Goal: Browse casually

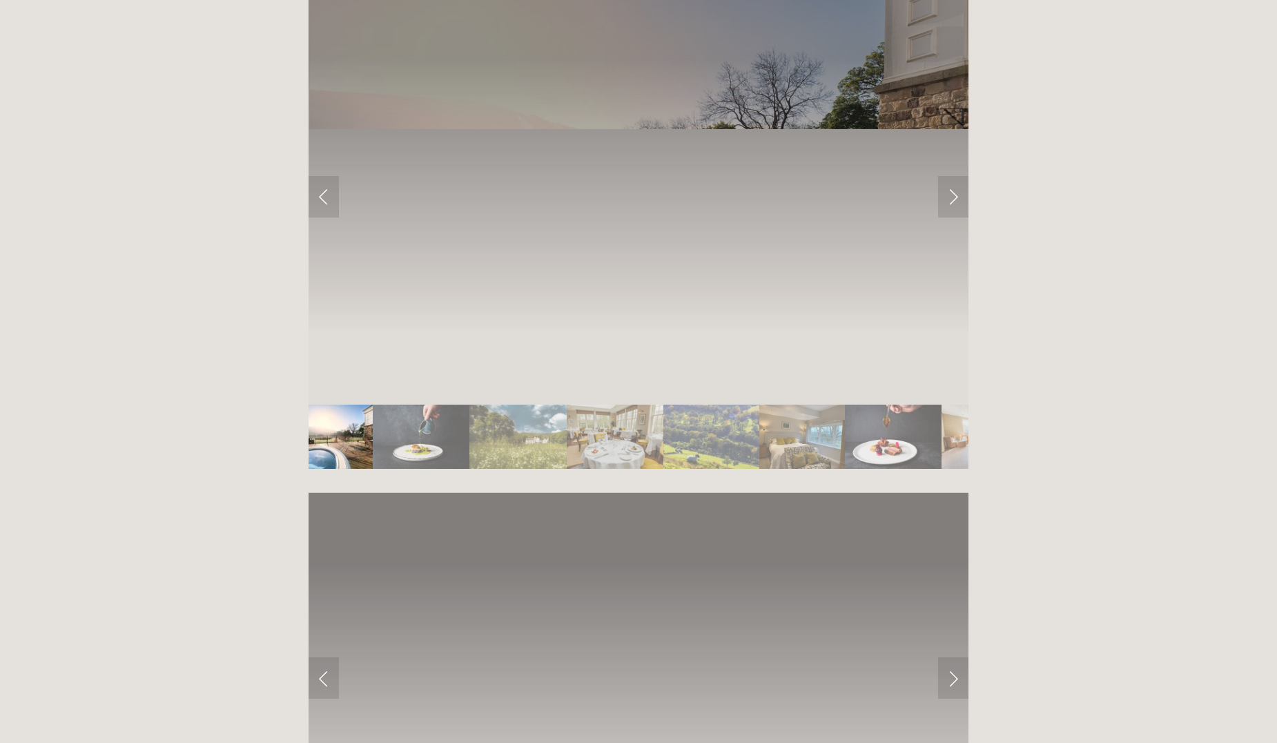
scroll to position [2485, 0]
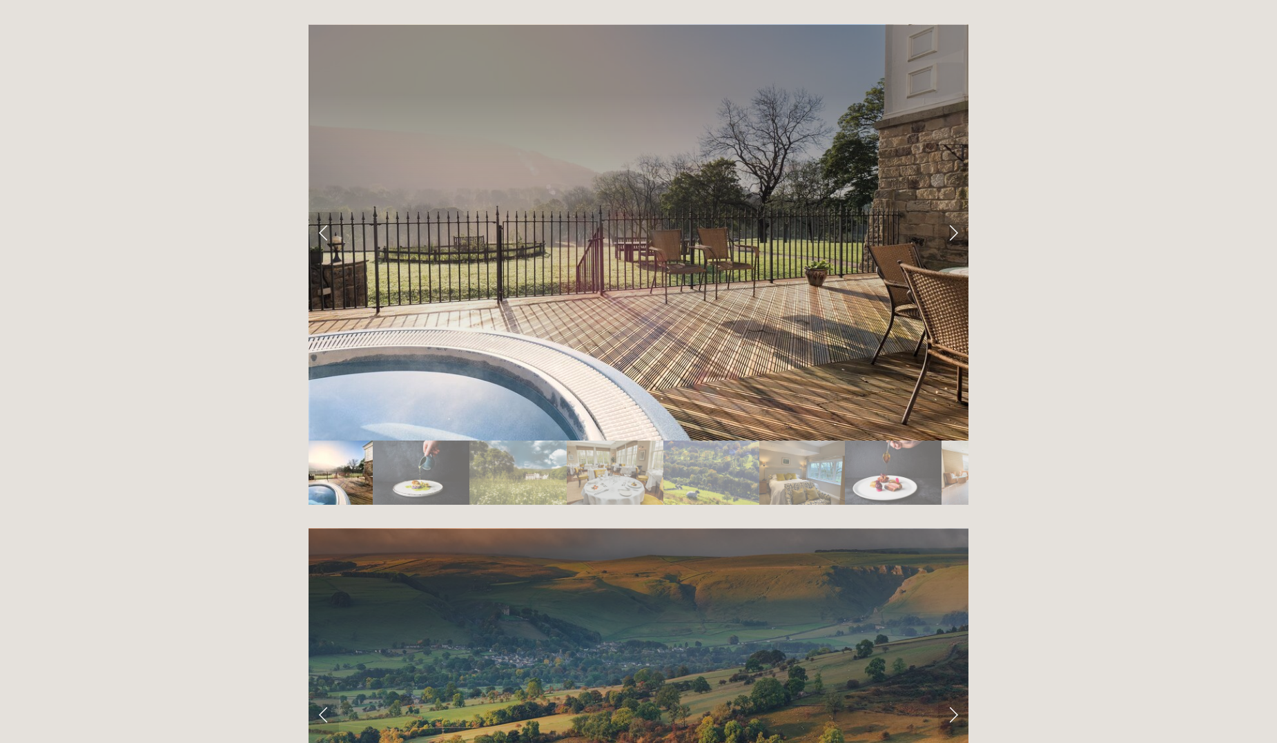
click at [429, 440] on img "Slide 2" at bounding box center [421, 472] width 97 height 64
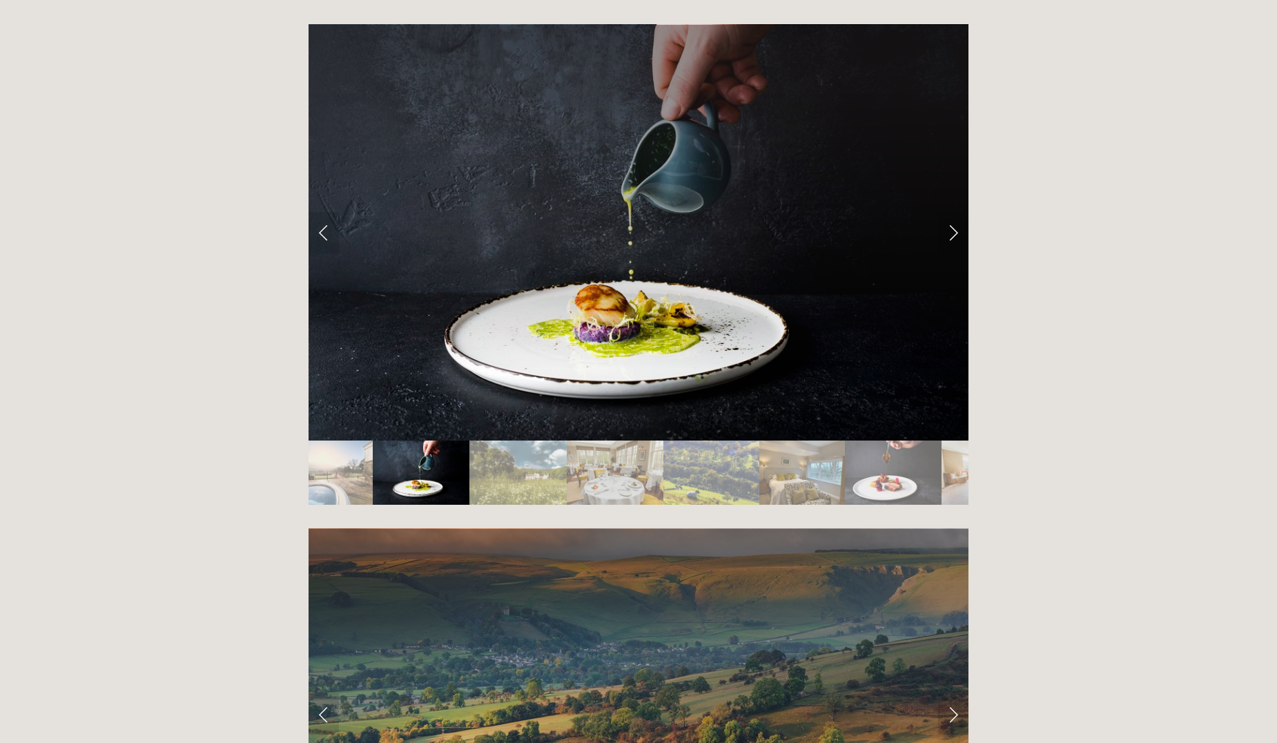
click at [505, 440] on img "Slide 3" at bounding box center [517, 472] width 97 height 64
click at [520, 440] on img "Slide 3" at bounding box center [517, 472] width 97 height 64
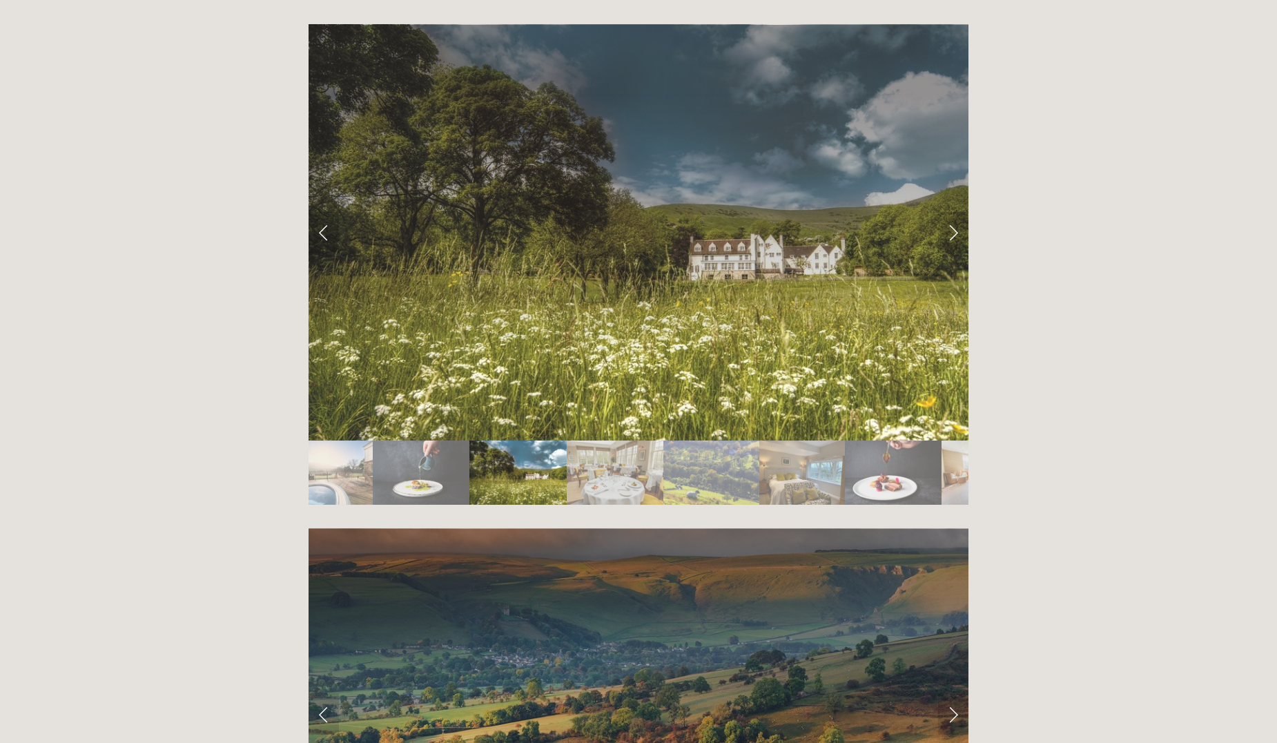
click at [632, 440] on img "Slide 4" at bounding box center [615, 472] width 97 height 64
click at [954, 212] on link "Next Slide" at bounding box center [953, 232] width 30 height 41
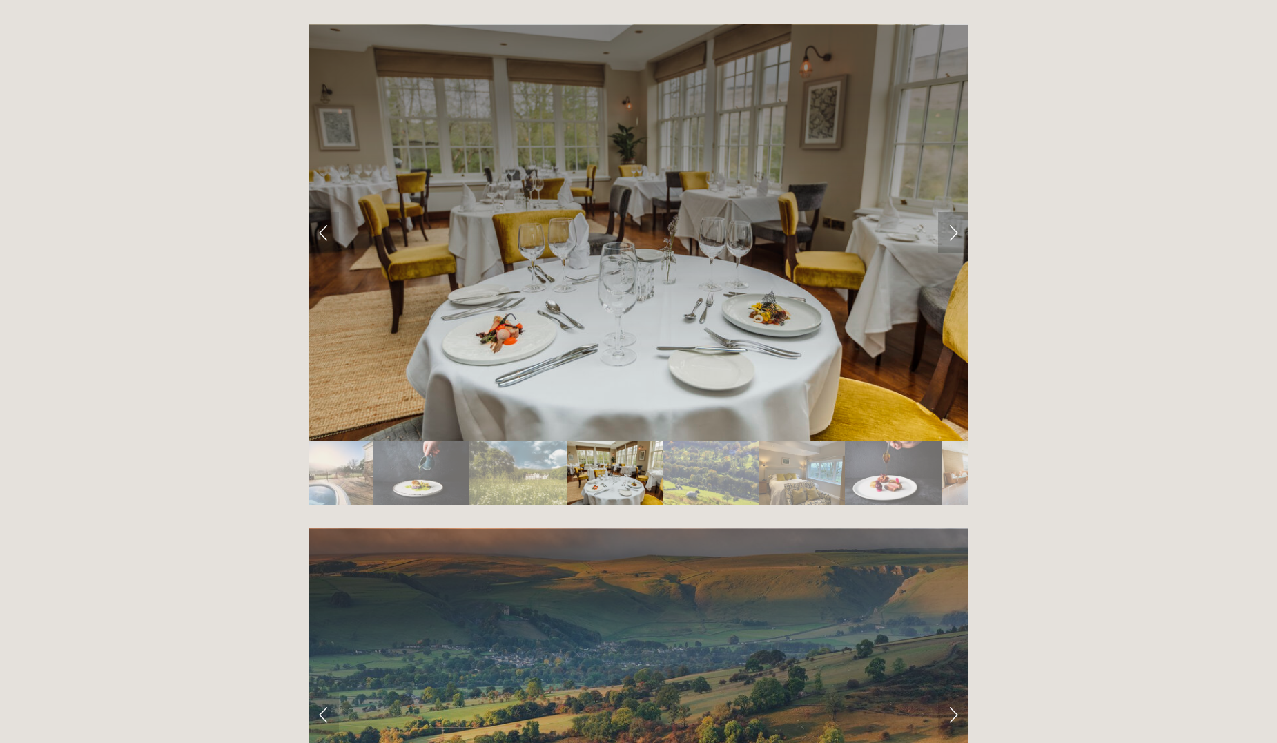
click at [950, 212] on link "Next Slide" at bounding box center [953, 232] width 30 height 41
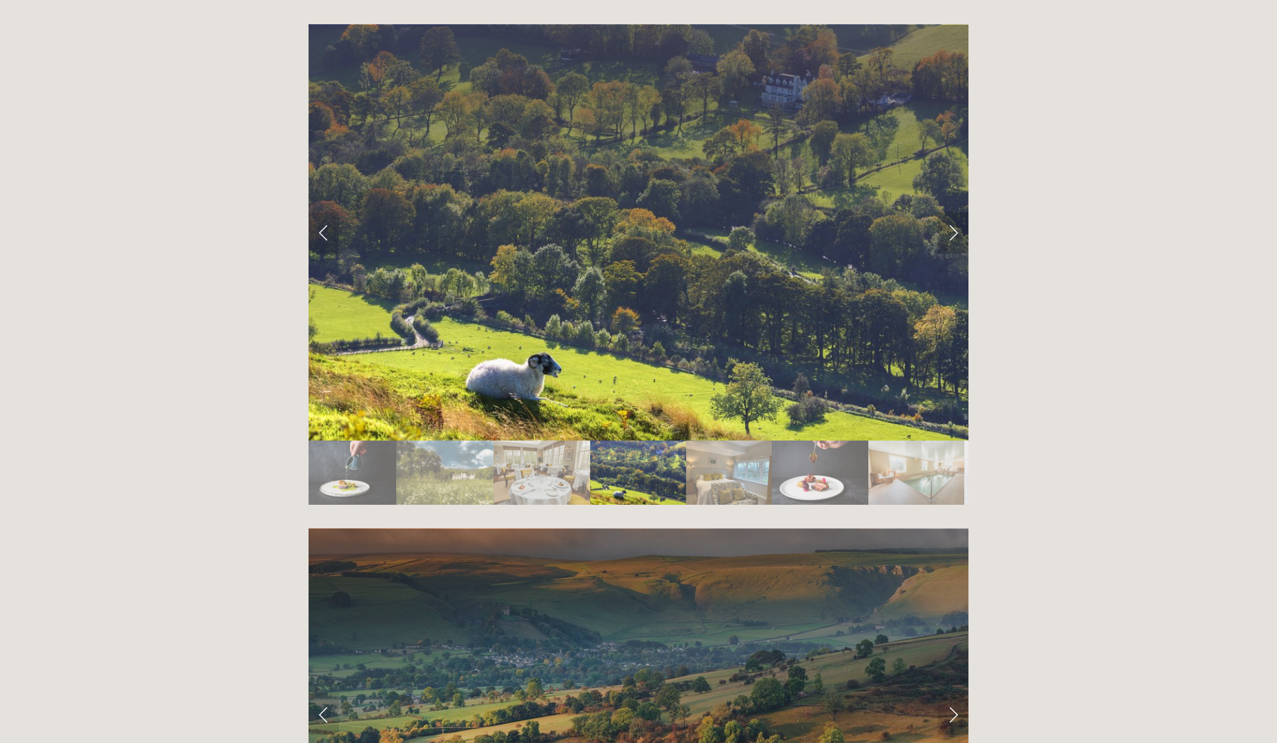
click at [950, 212] on link "Next Slide" at bounding box center [953, 232] width 30 height 41
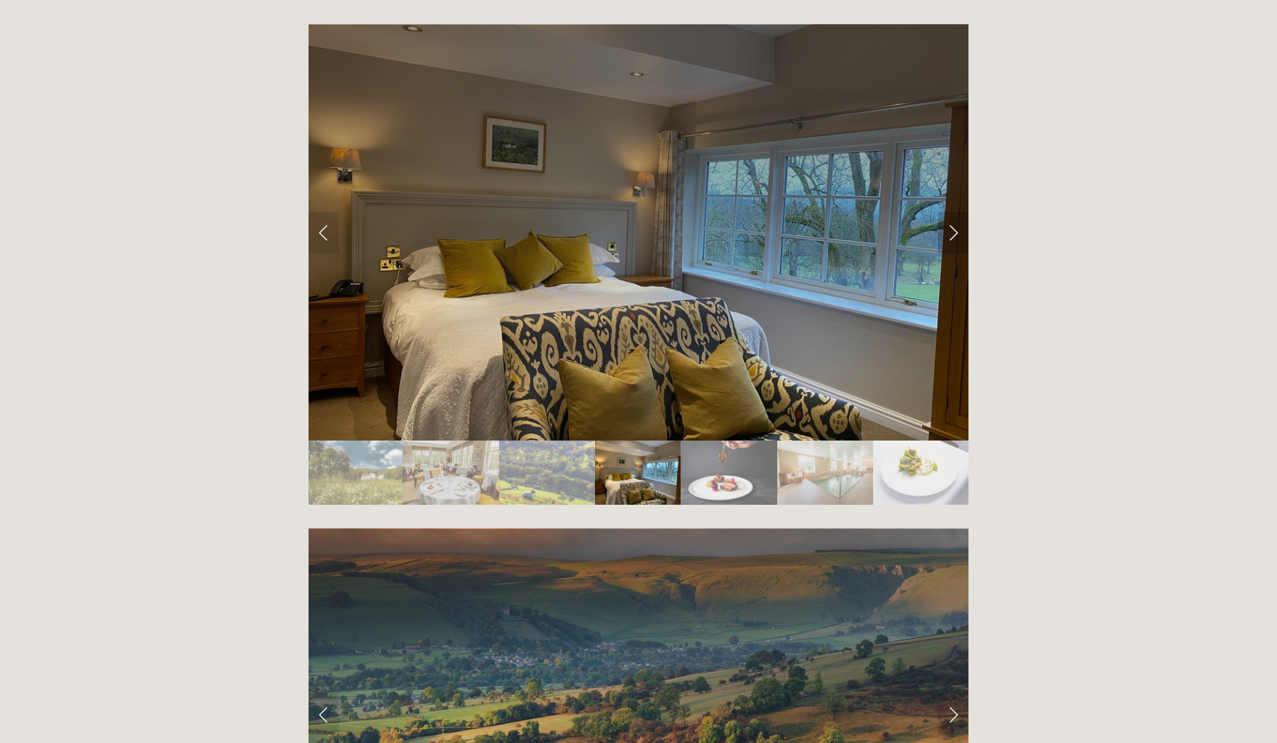
click at [950, 212] on link "Next Slide" at bounding box center [953, 232] width 30 height 41
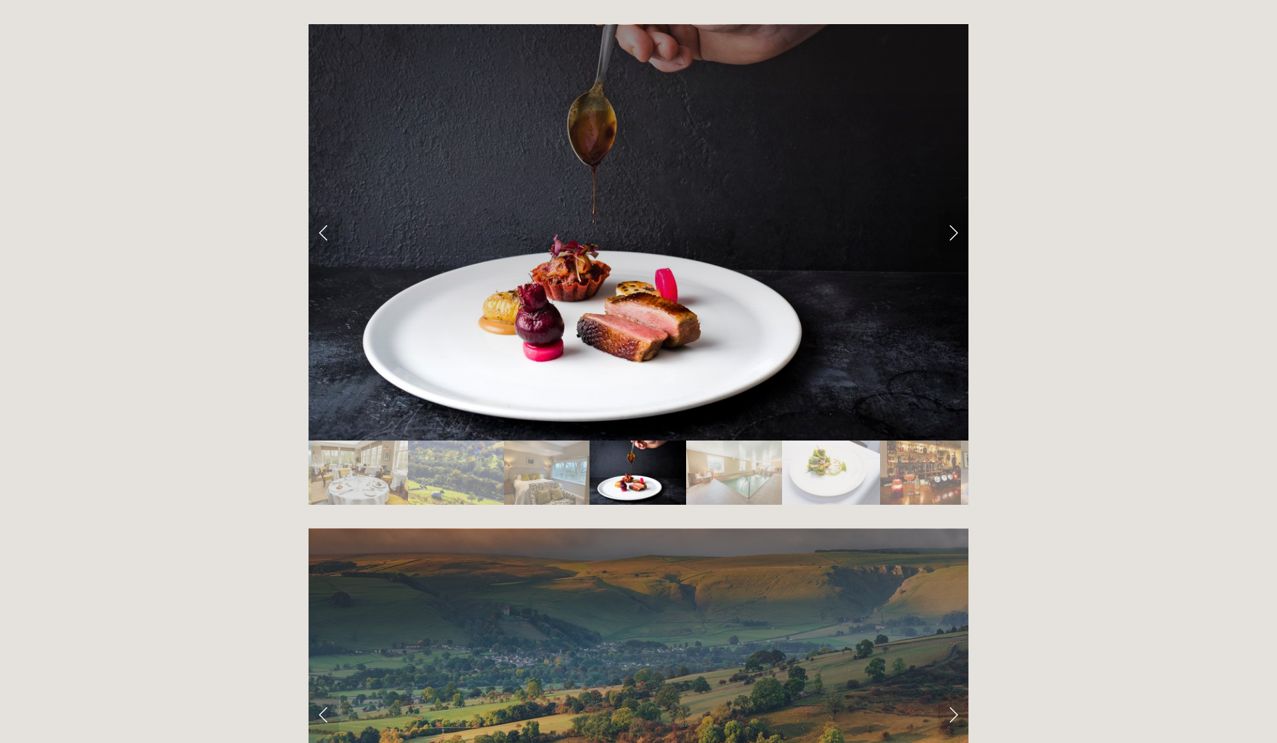
click at [950, 212] on link "Next Slide" at bounding box center [953, 232] width 30 height 41
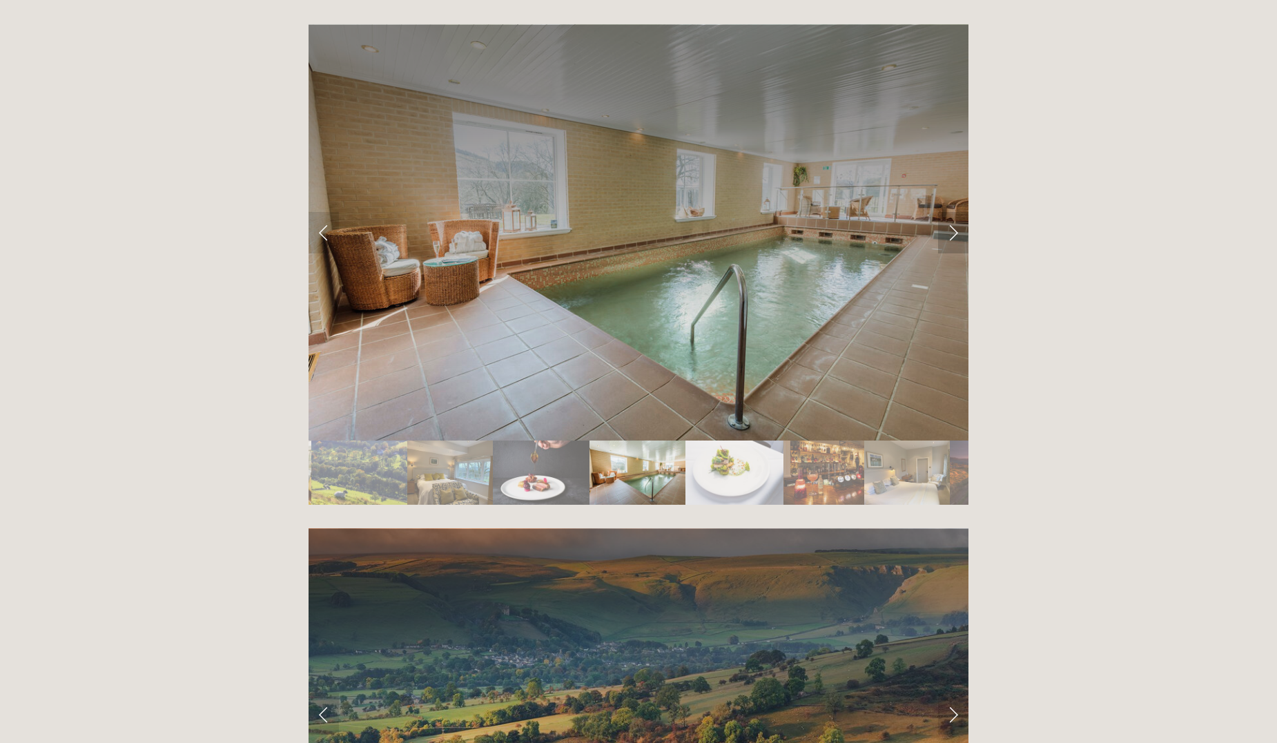
click at [950, 212] on link "Next Slide" at bounding box center [953, 232] width 30 height 41
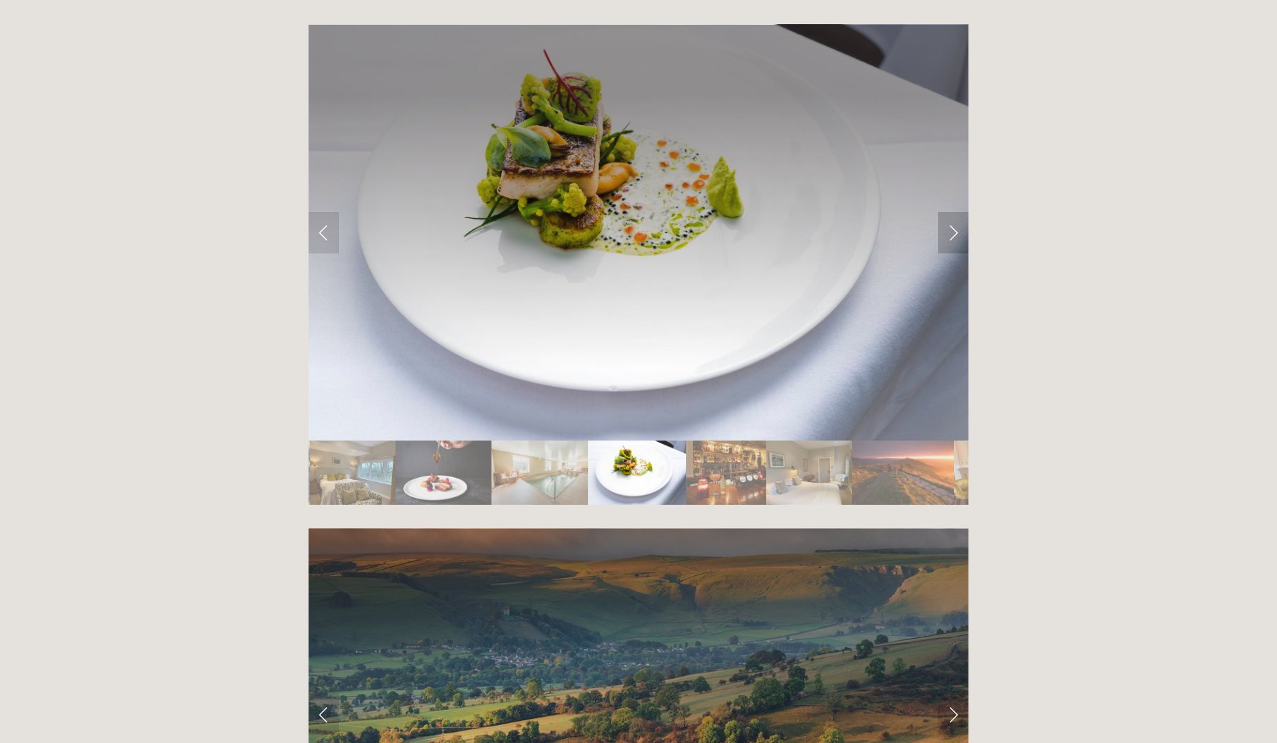
click at [950, 212] on link "Next Slide" at bounding box center [953, 232] width 30 height 41
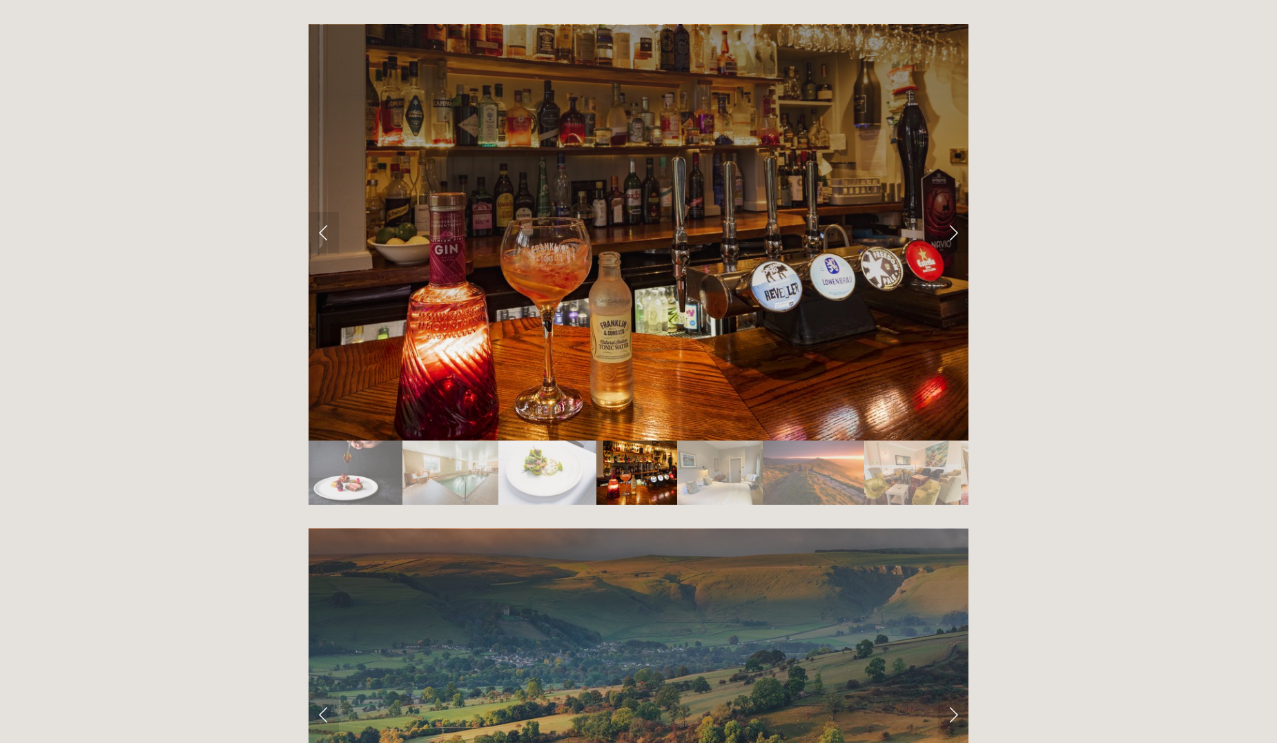
click at [950, 212] on link "Next Slide" at bounding box center [953, 232] width 30 height 41
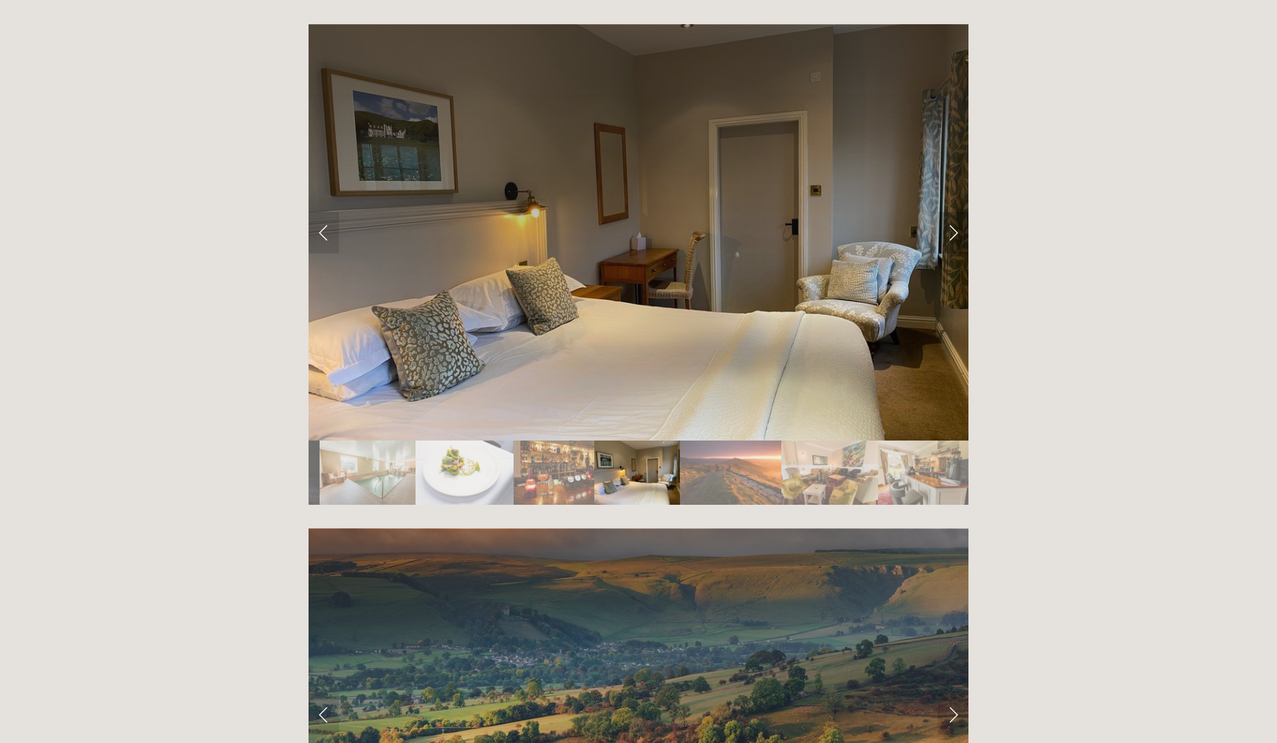
click at [950, 212] on link "Next Slide" at bounding box center [953, 232] width 30 height 41
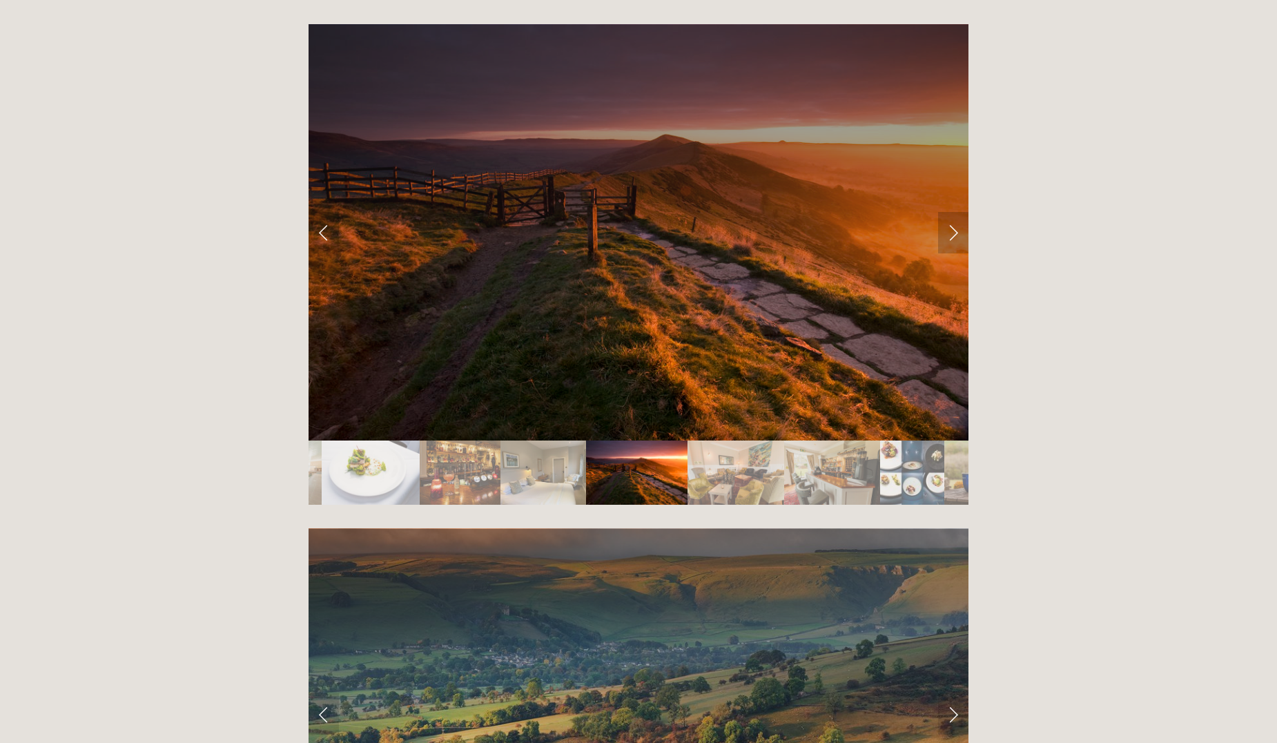
click at [950, 212] on link "Next Slide" at bounding box center [953, 232] width 30 height 41
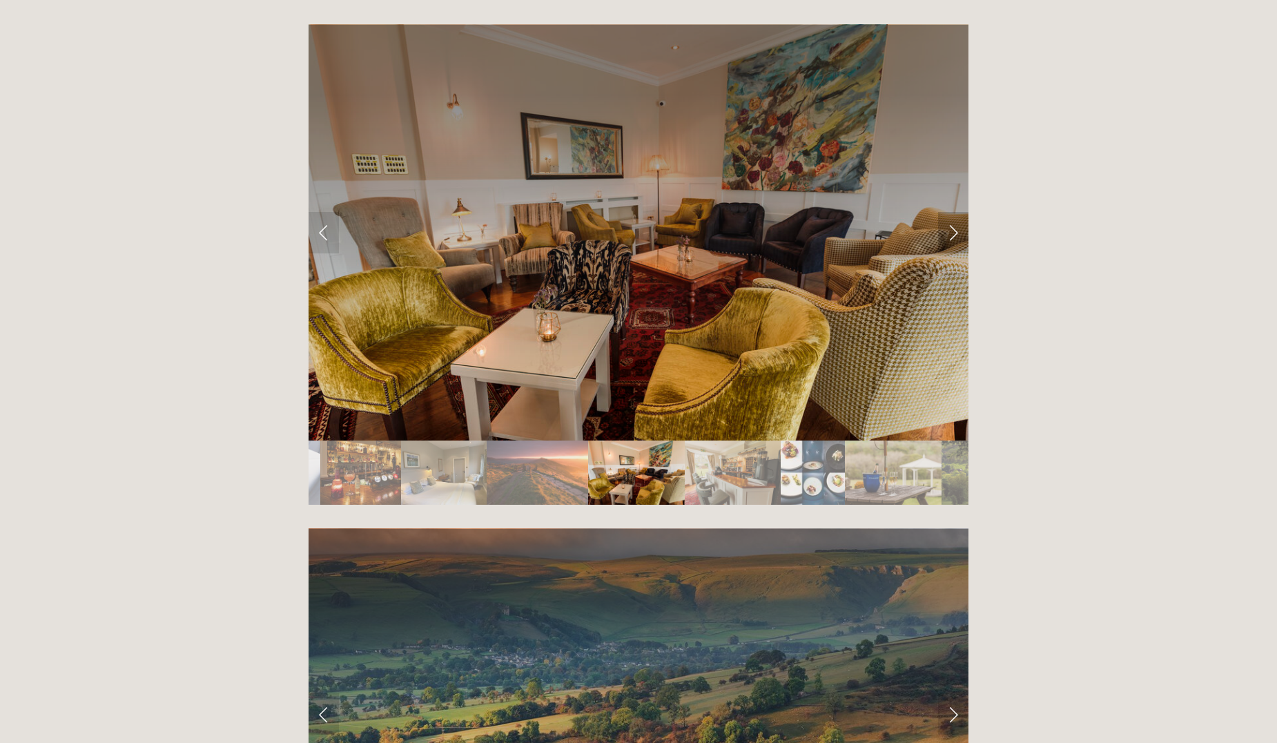
click at [950, 212] on link "Next Slide" at bounding box center [953, 232] width 30 height 41
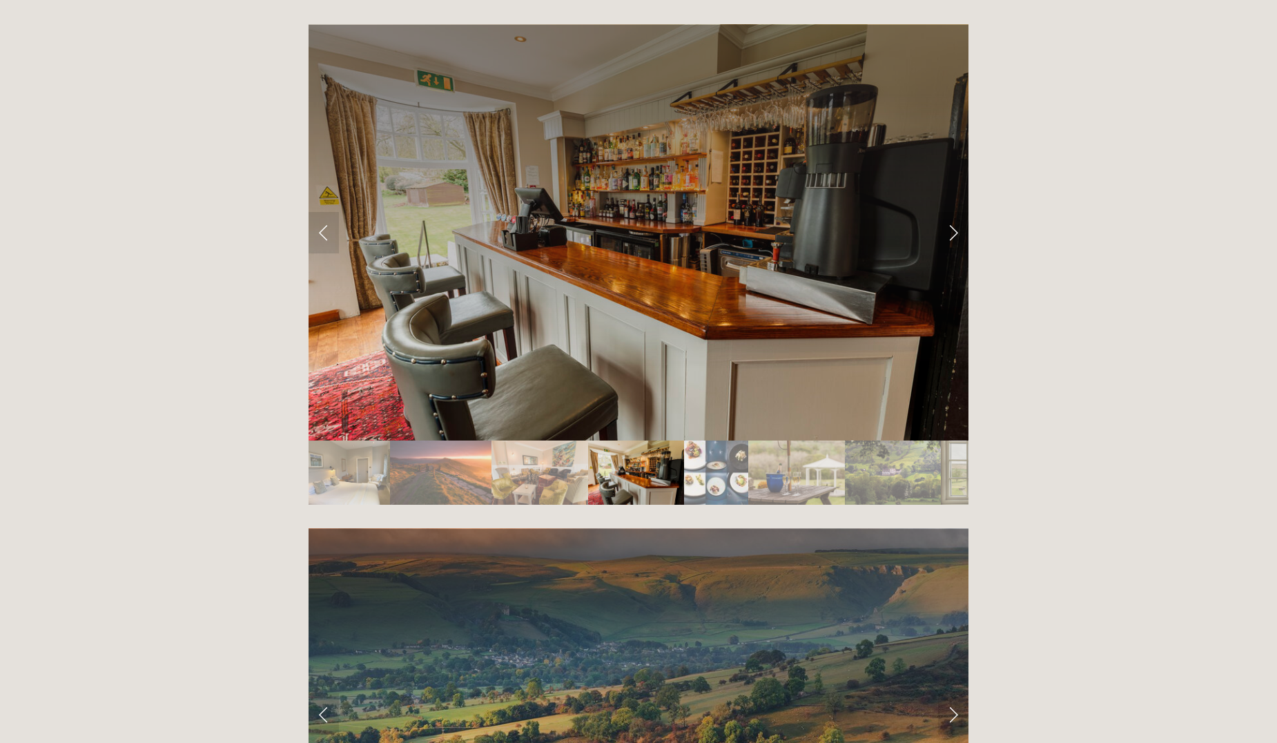
click at [950, 212] on link "Next Slide" at bounding box center [953, 232] width 30 height 41
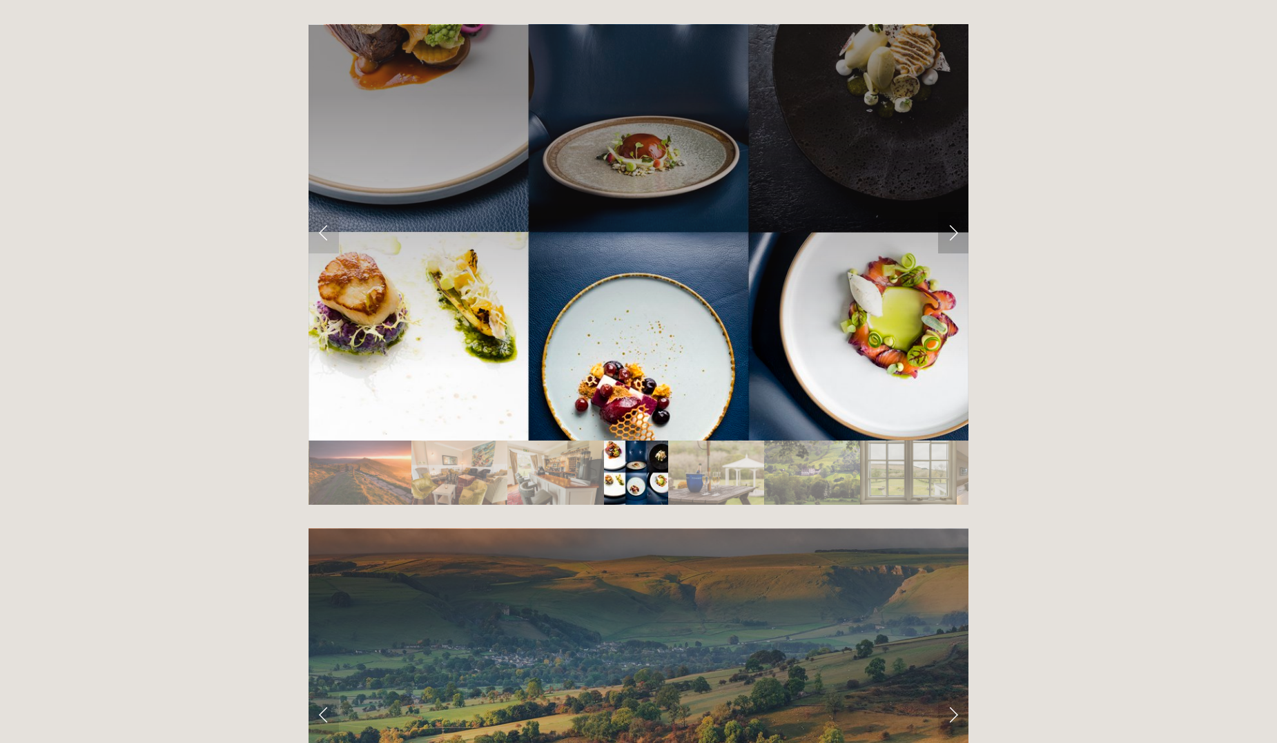
click at [950, 212] on link "Next Slide" at bounding box center [953, 232] width 30 height 41
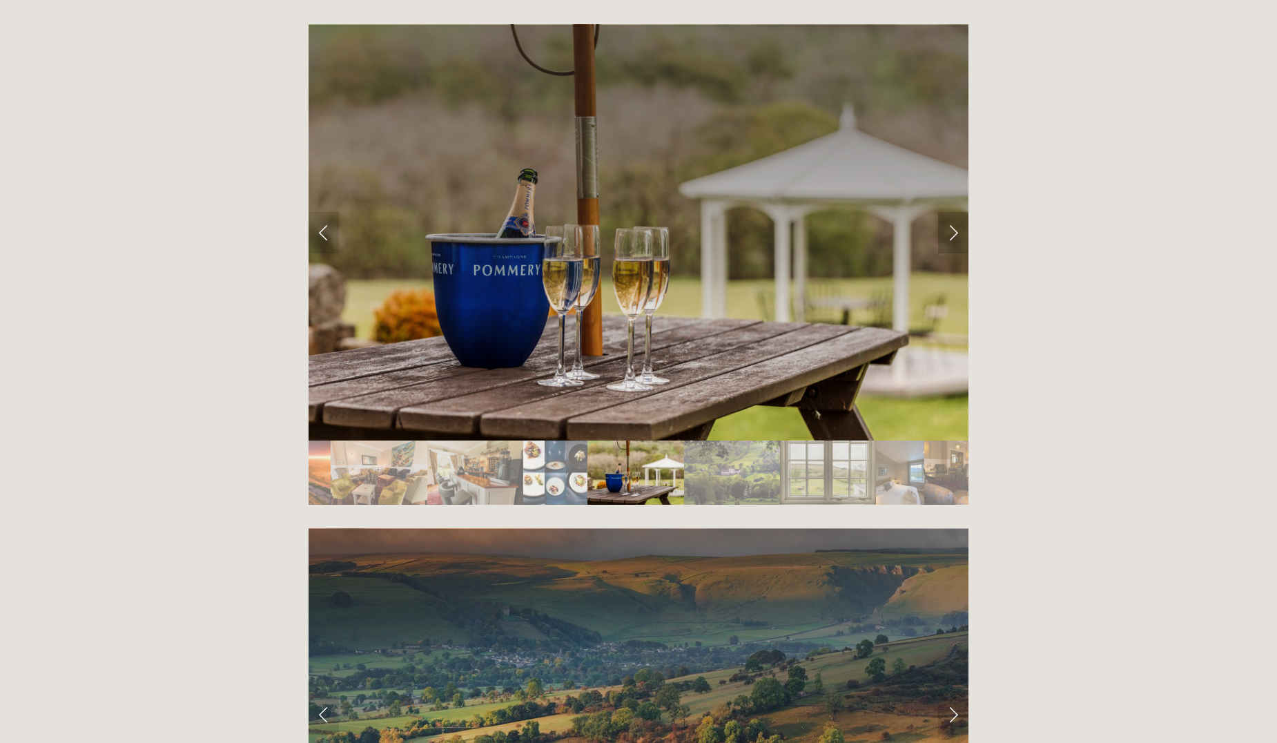
click at [950, 212] on link "Next Slide" at bounding box center [953, 232] width 30 height 41
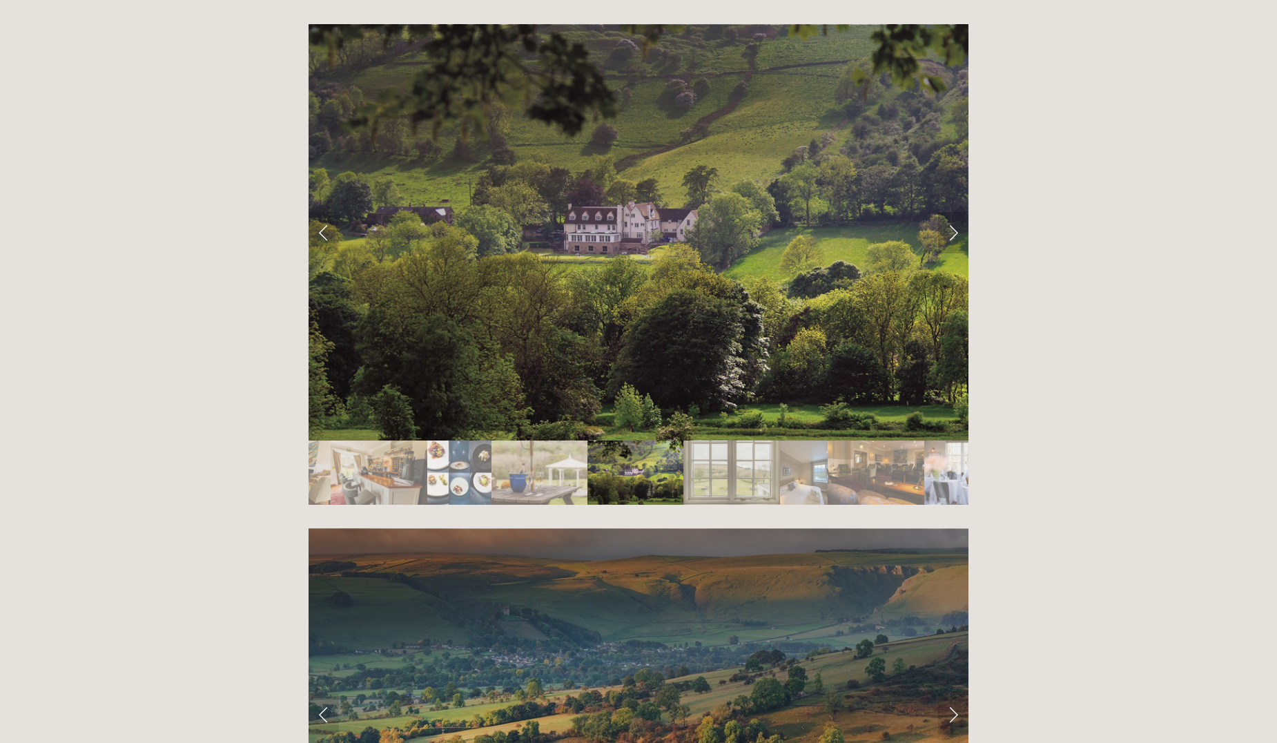
click at [950, 212] on link "Next Slide" at bounding box center [953, 232] width 30 height 41
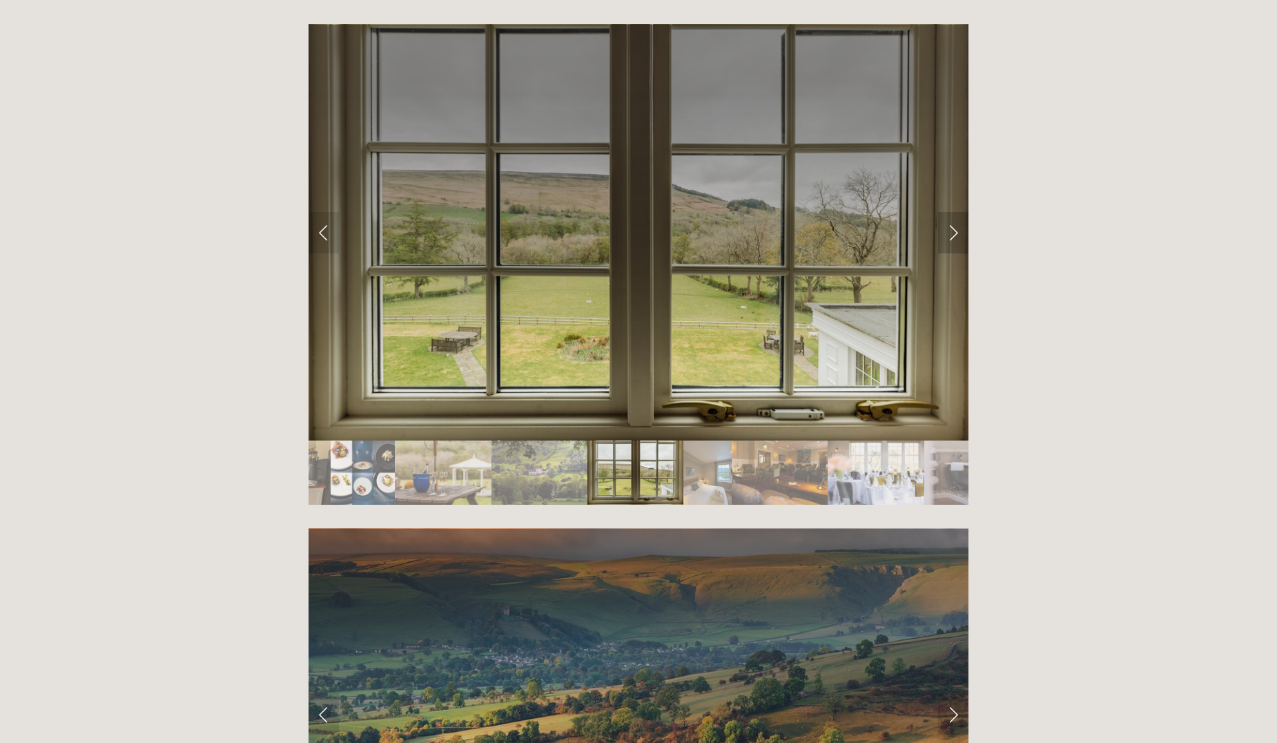
click at [950, 212] on link "Next Slide" at bounding box center [953, 232] width 30 height 41
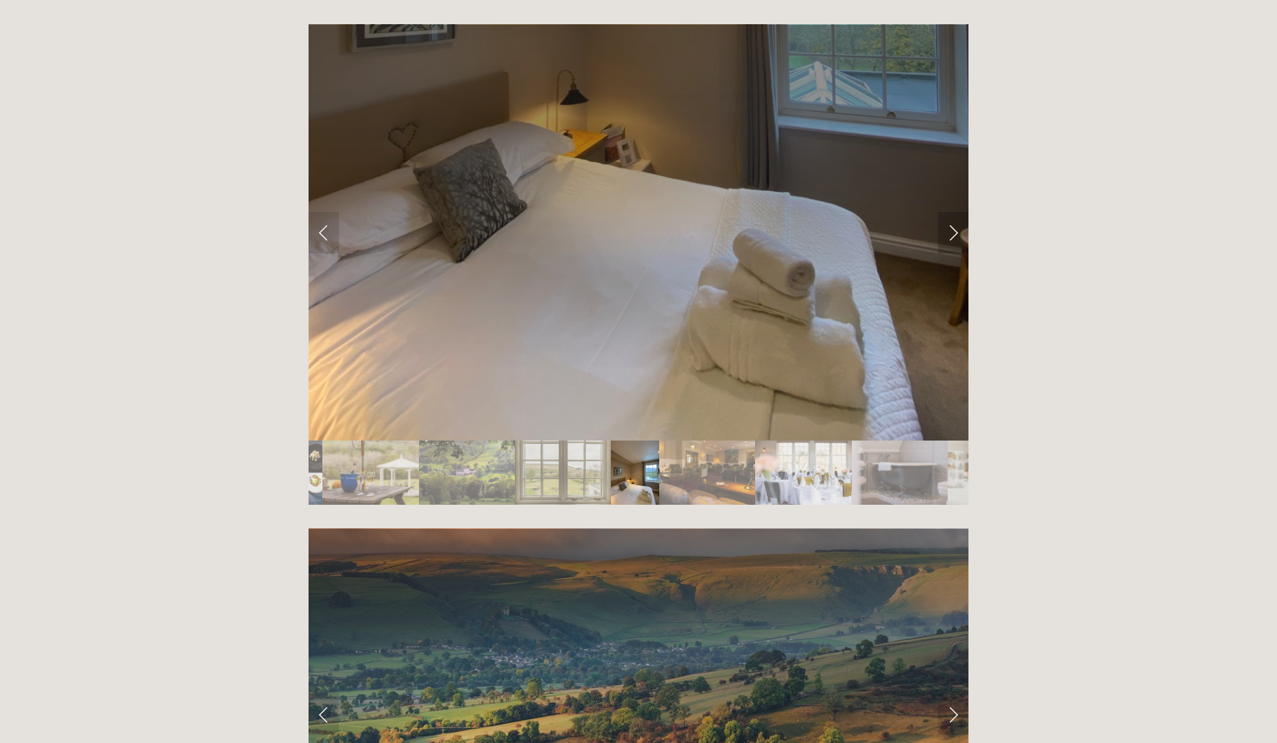
click at [950, 212] on link "Next Slide" at bounding box center [953, 232] width 30 height 41
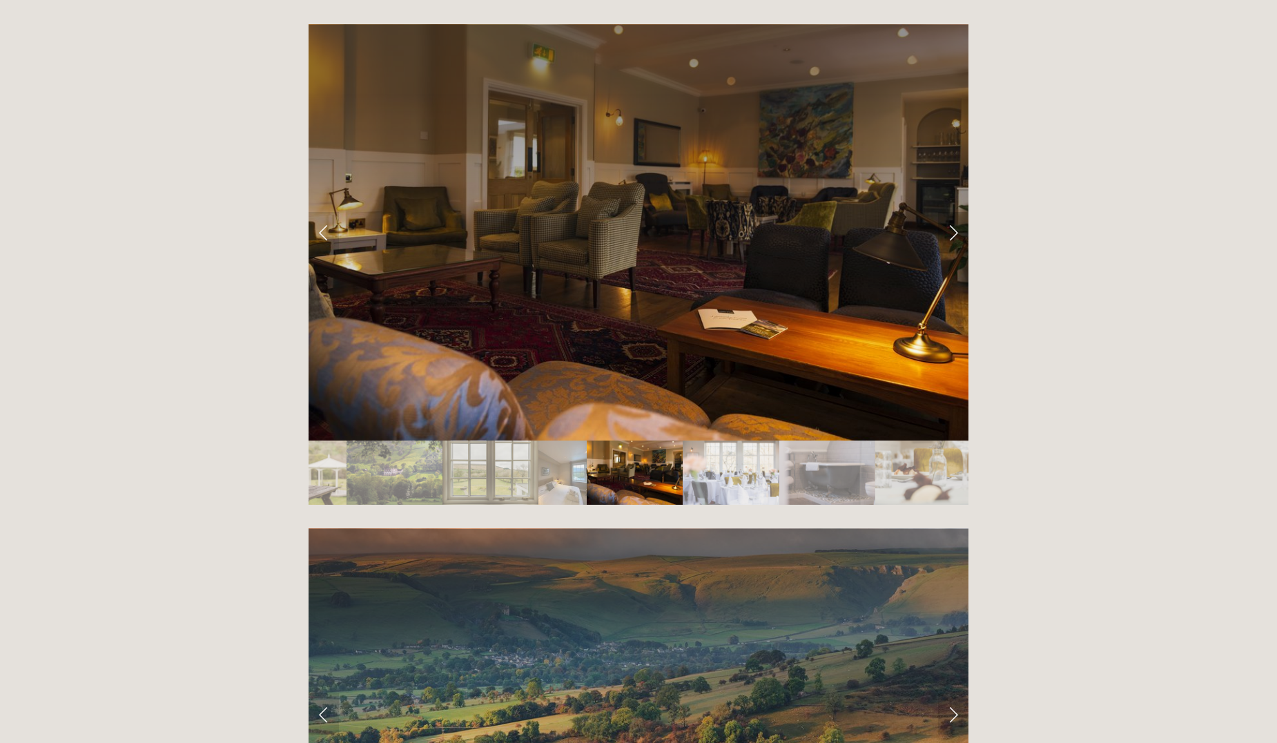
click at [950, 212] on link "Next Slide" at bounding box center [953, 232] width 30 height 41
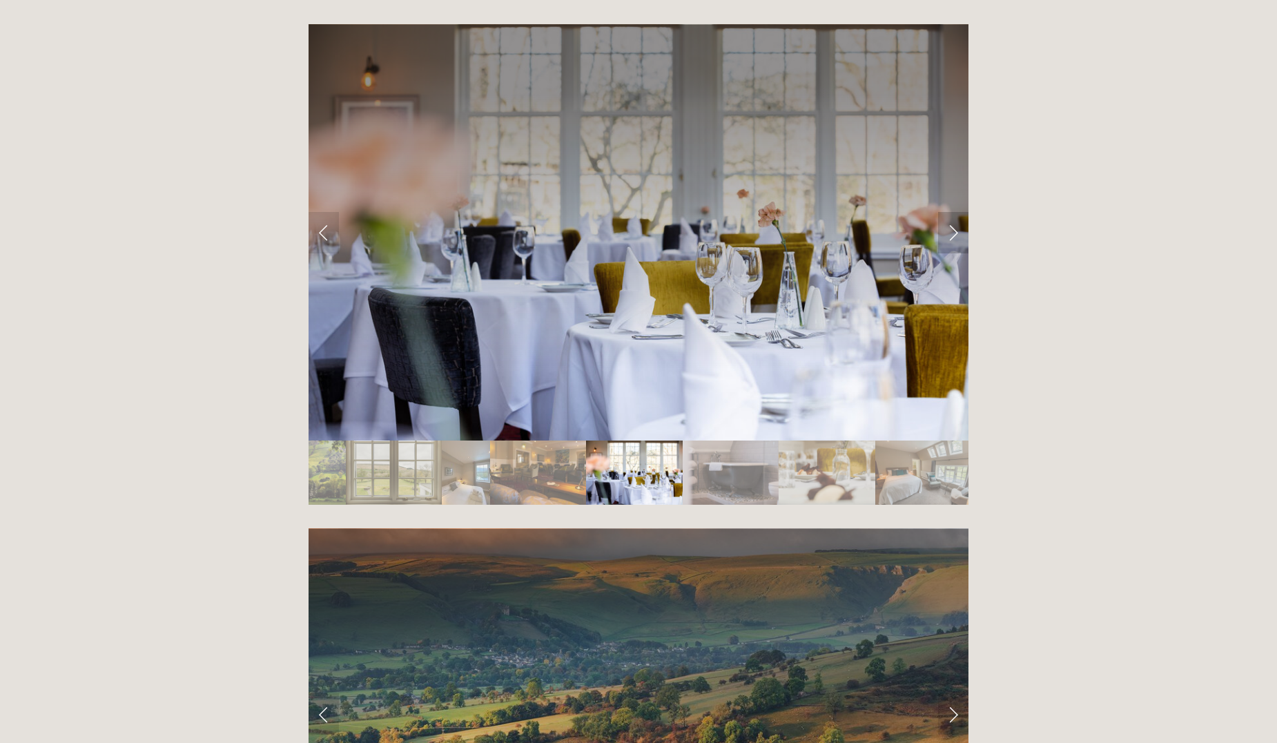
click at [950, 212] on link "Next Slide" at bounding box center [953, 232] width 30 height 41
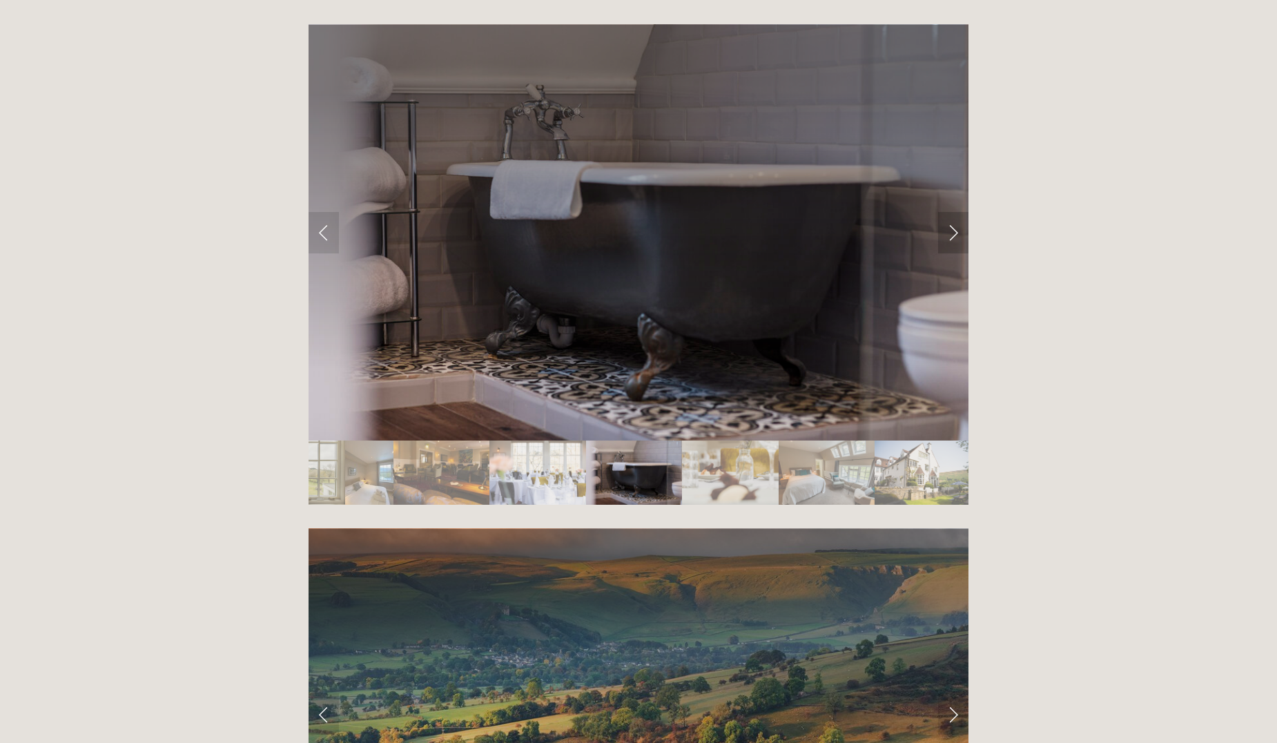
click at [950, 212] on link "Next Slide" at bounding box center [953, 232] width 30 height 41
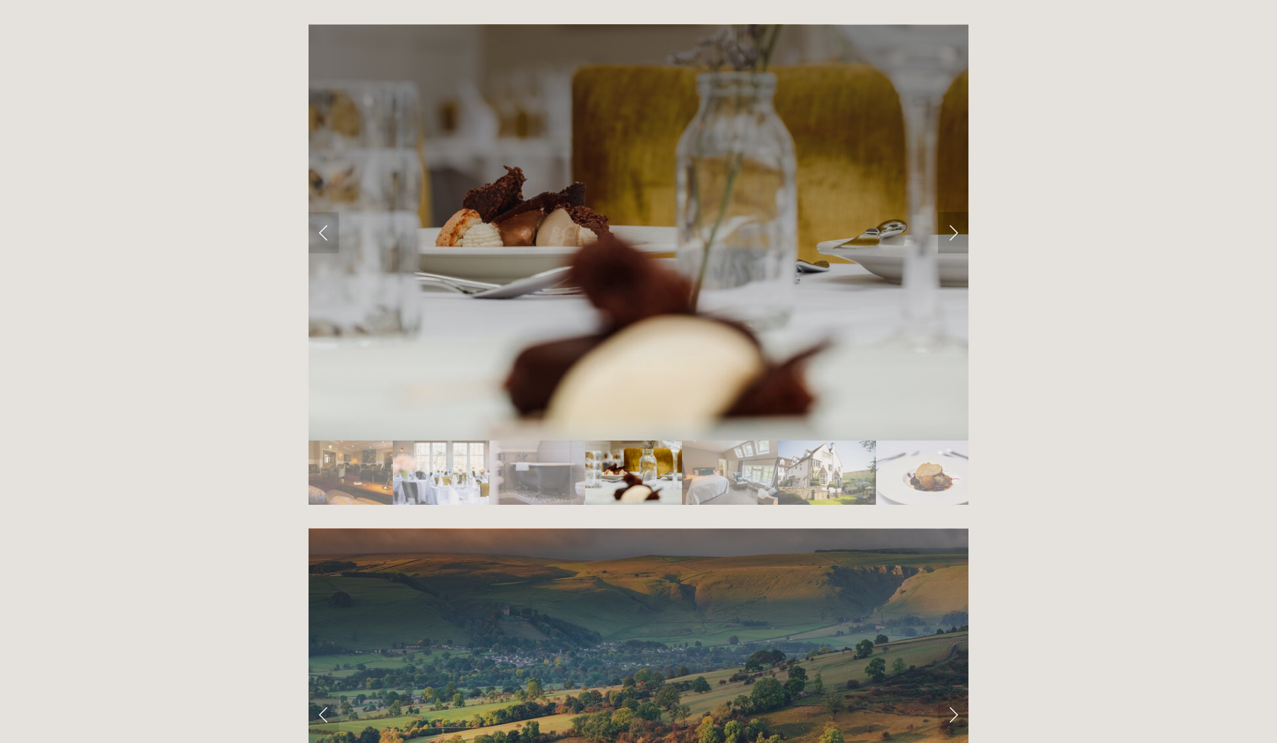
click at [950, 212] on link "Next Slide" at bounding box center [953, 232] width 30 height 41
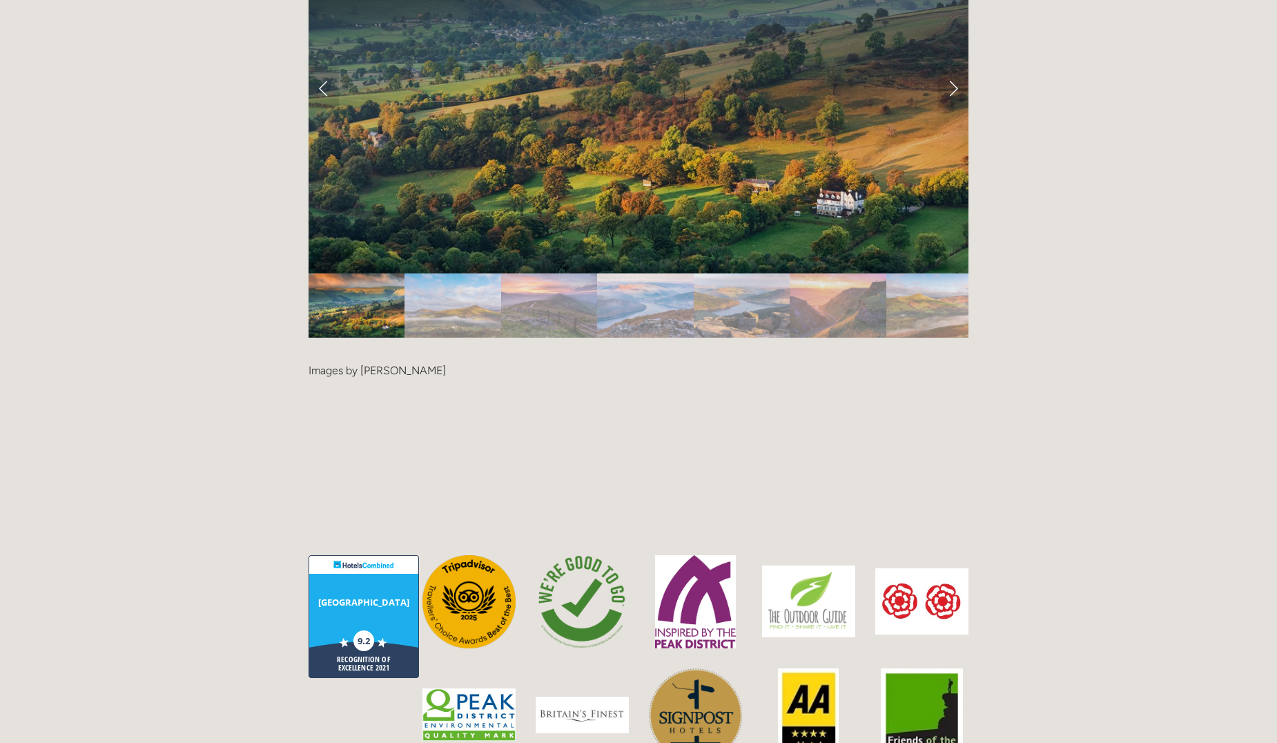
scroll to position [2761, 0]
